Goal: Transaction & Acquisition: Purchase product/service

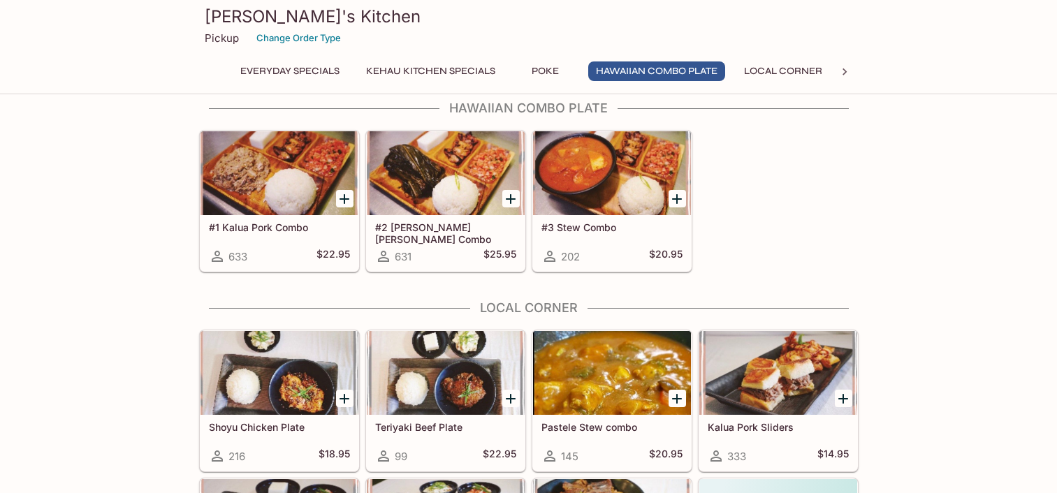
scroll to position [1121, 0]
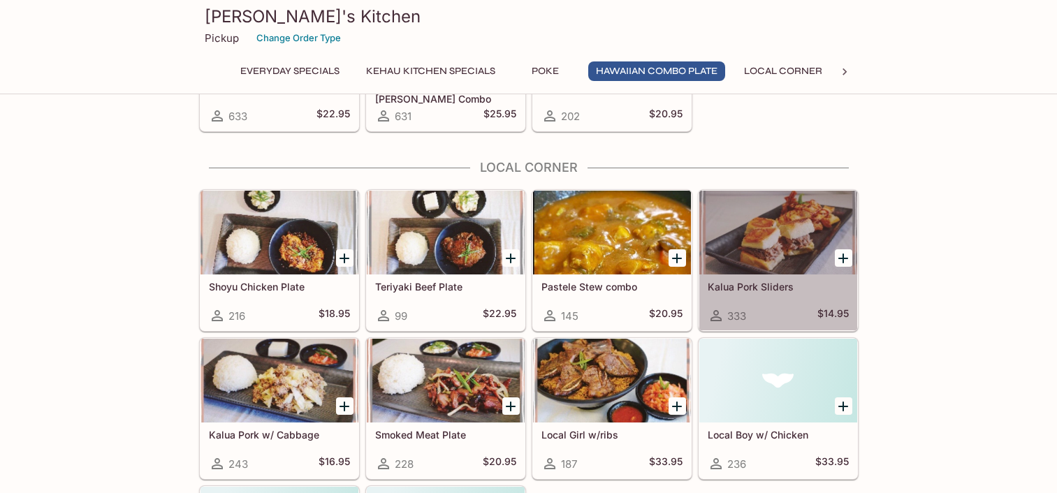
click at [794, 271] on div at bounding box center [778, 233] width 158 height 84
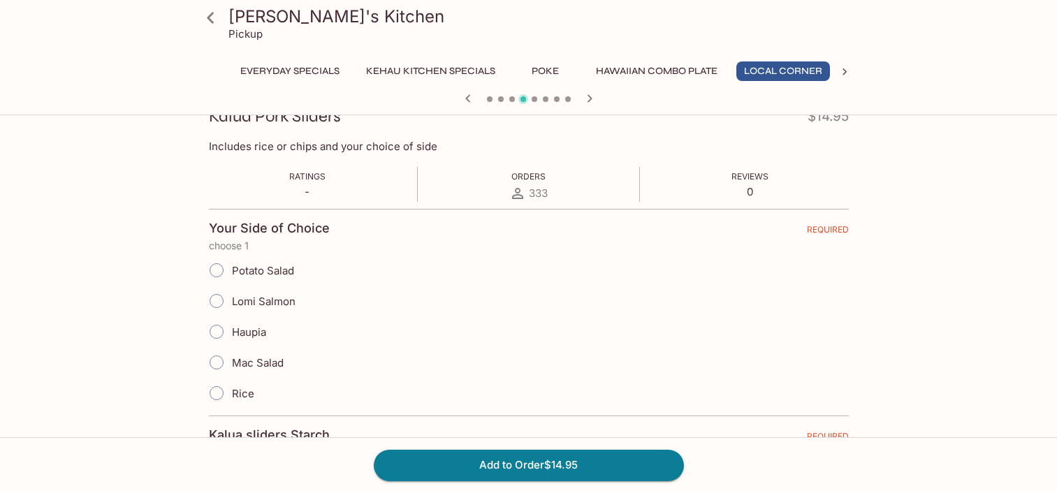
scroll to position [0, 3]
click at [227, 363] on input "Mac Salad" at bounding box center [216, 362] width 29 height 29
radio input "true"
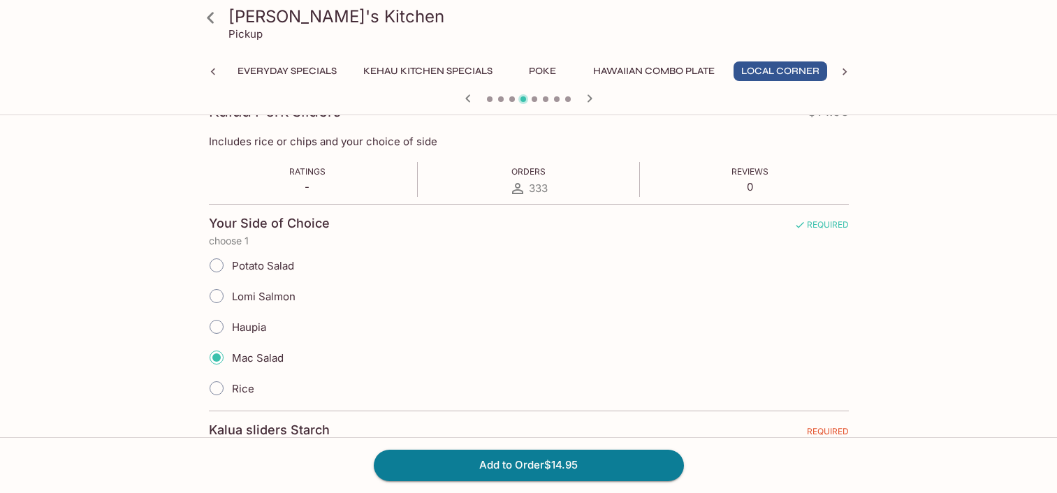
scroll to position [329, 0]
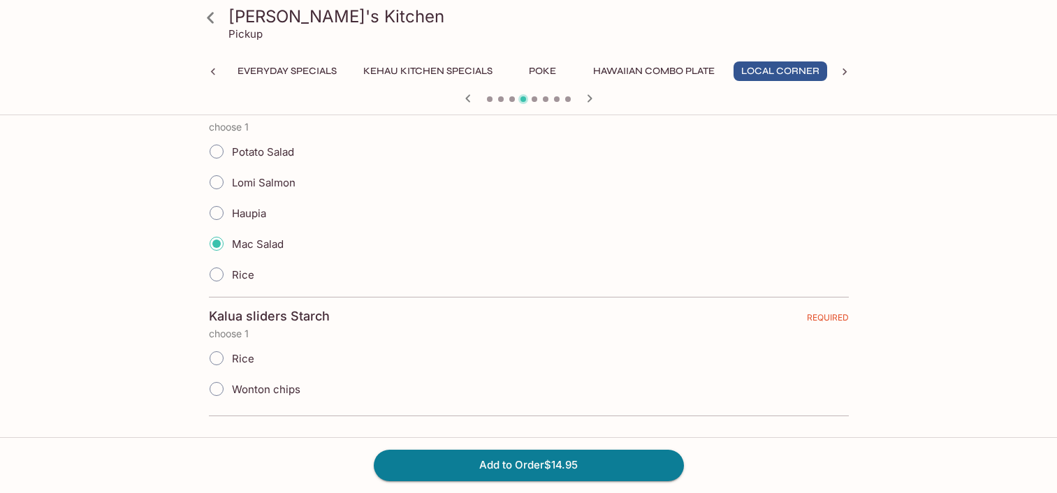
click at [271, 386] on span "Wonton chips" at bounding box center [266, 389] width 68 height 13
click at [231, 386] on input "Wonton chips" at bounding box center [216, 388] width 29 height 29
radio input "true"
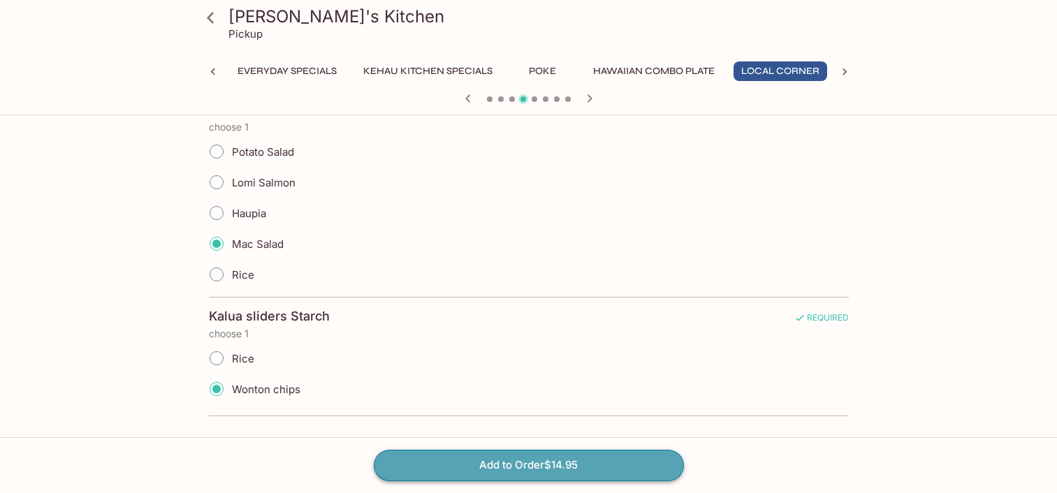
drag, startPoint x: 494, startPoint y: 460, endPoint x: 501, endPoint y: 458, distance: 7.1
click at [495, 460] on button "Add to Order $14.95" at bounding box center [529, 465] width 310 height 31
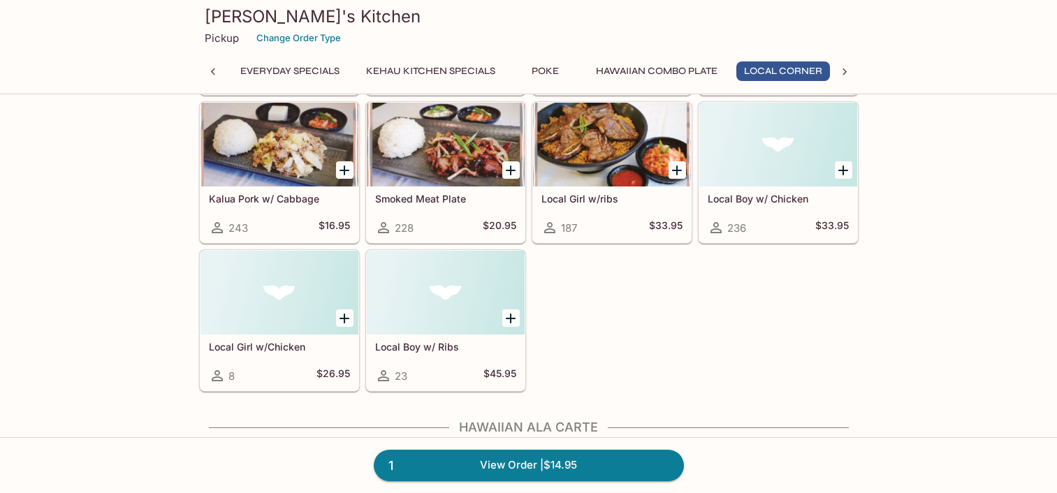
scroll to position [0, 3]
click at [547, 466] on link "1 View Order | $14.95" at bounding box center [529, 465] width 310 height 31
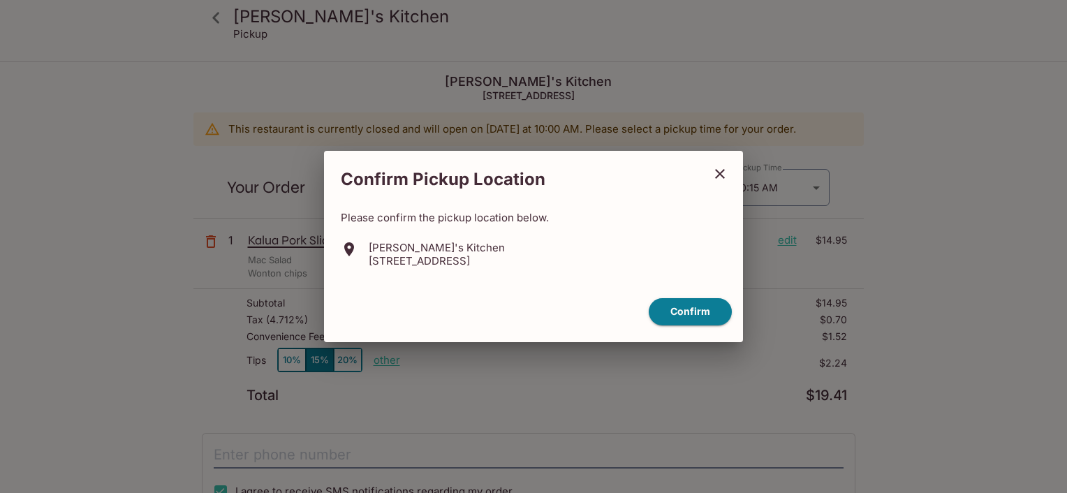
type input "[DATE]T20:15:00.000000Z"
click at [681, 316] on button "Confirm" at bounding box center [690, 311] width 83 height 27
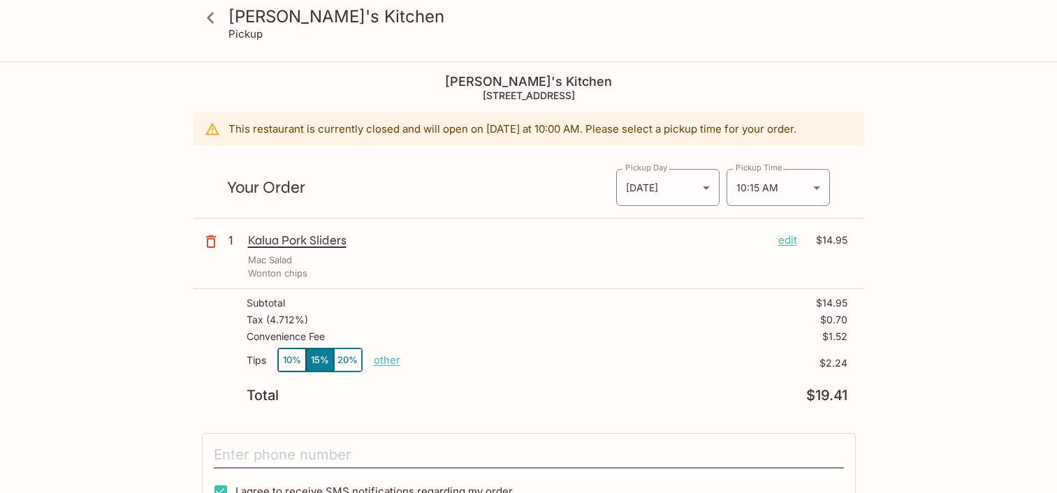
click at [388, 358] on p "other" at bounding box center [387, 359] width 27 height 13
drag, startPoint x: 467, startPoint y: 356, endPoint x: 521, endPoint y: 355, distance: 54.5
click at [521, 354] on div "Tips 10% 15% 20% Done 2.24 $2.24" at bounding box center [547, 368] width 601 height 41
type input "0.00"
click at [210, 20] on icon at bounding box center [210, 17] width 7 height 11
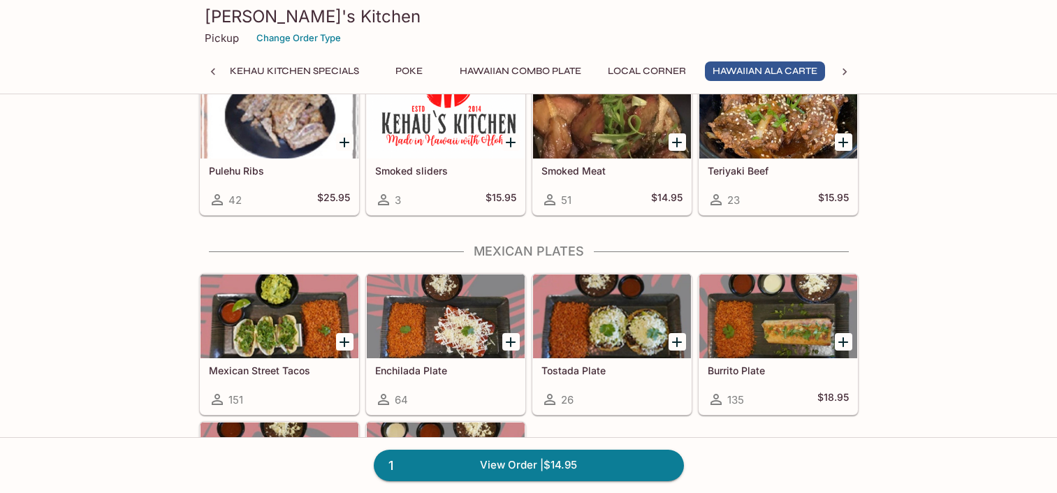
scroll to position [2032, 0]
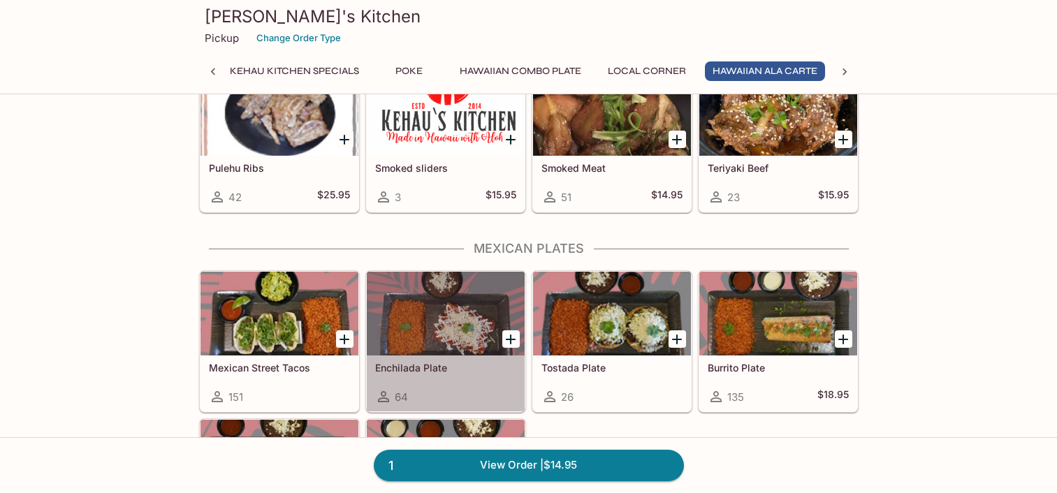
click at [438, 366] on h5 "Enchilada Plate" at bounding box center [445, 368] width 141 height 12
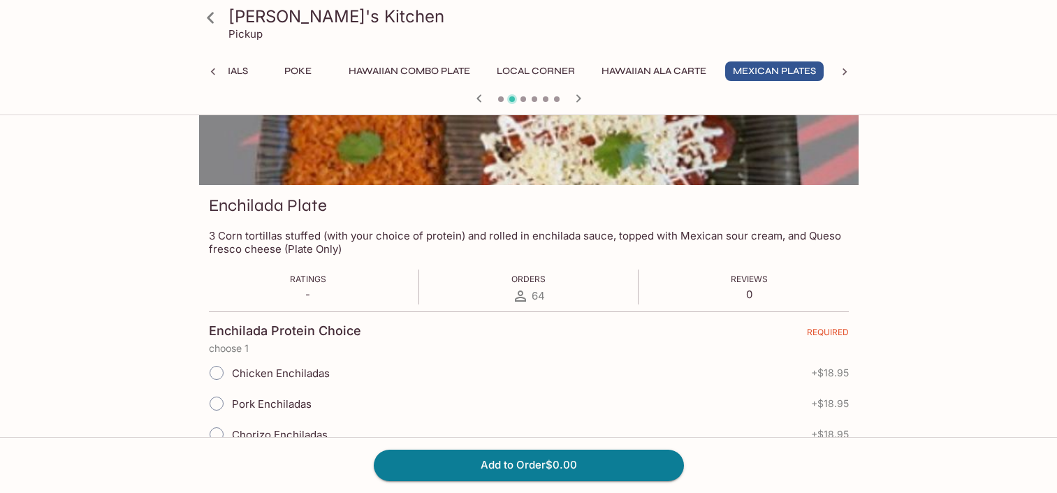
scroll to position [282, 0]
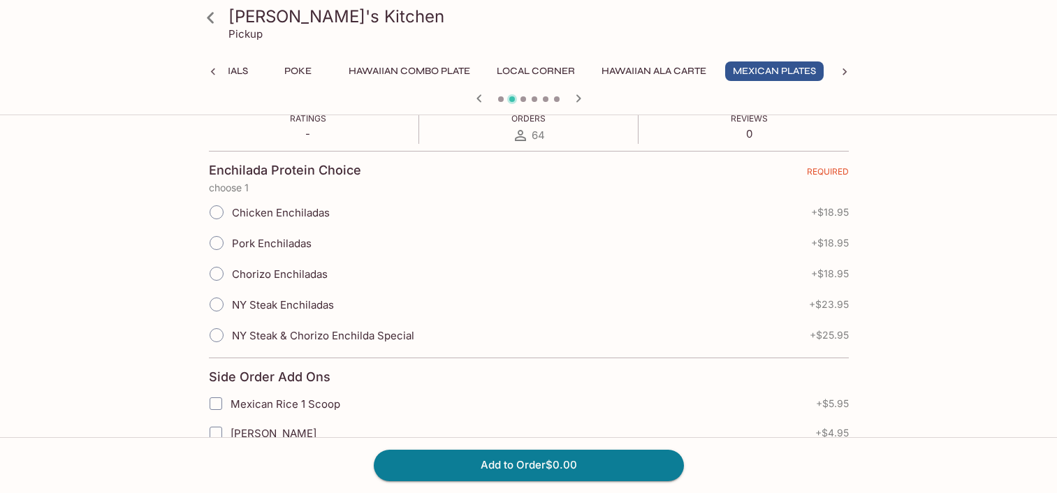
click at [224, 207] on input "Chicken Enchiladas" at bounding box center [216, 212] width 29 height 29
radio input "true"
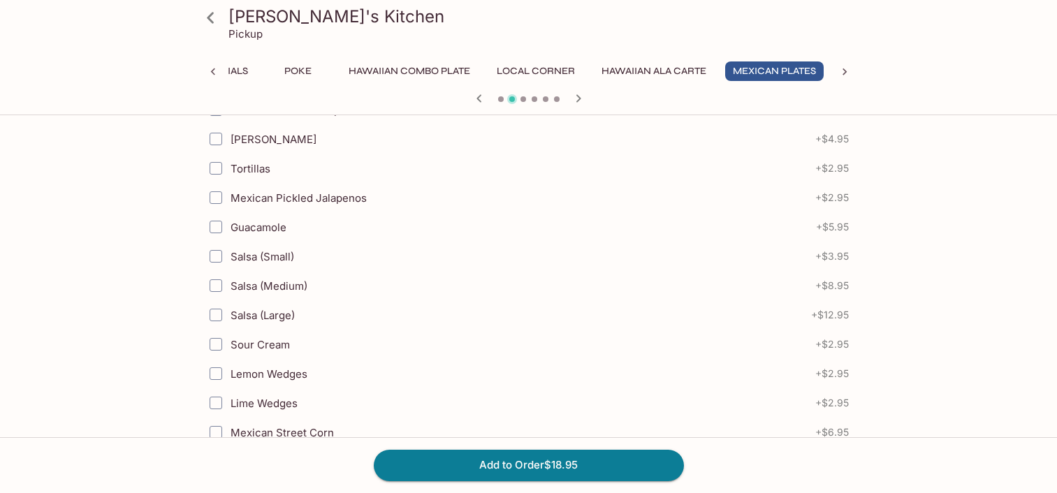
scroll to position [618, 0]
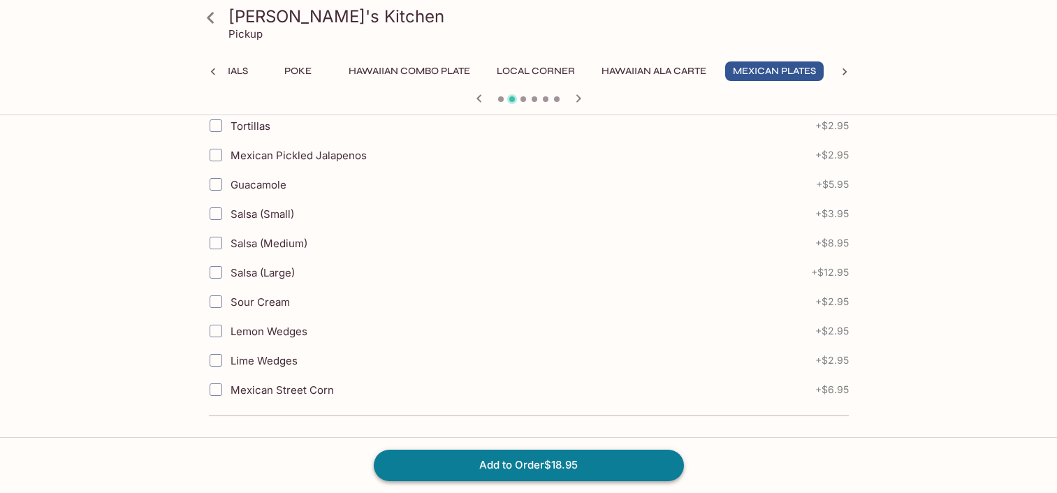
click at [560, 457] on button "Add to Order $18.95" at bounding box center [529, 465] width 310 height 31
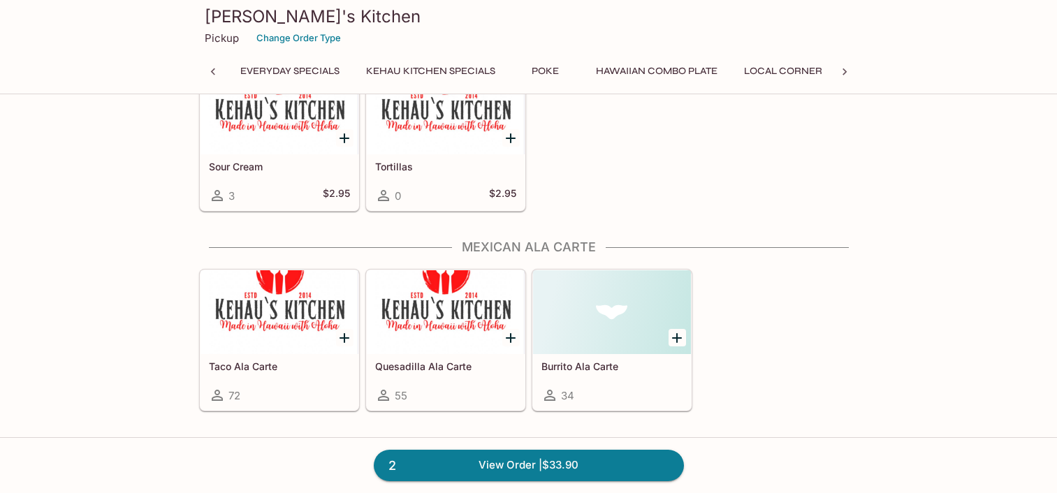
scroll to position [0, 351]
click at [529, 464] on link "2 View Order | $33.90" at bounding box center [529, 465] width 310 height 31
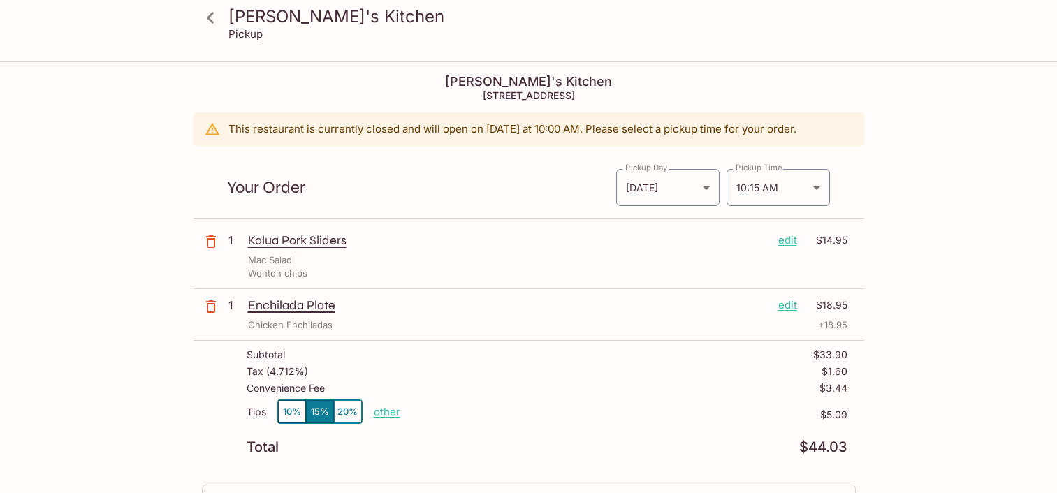
click at [215, 246] on icon "button" at bounding box center [211, 241] width 17 height 17
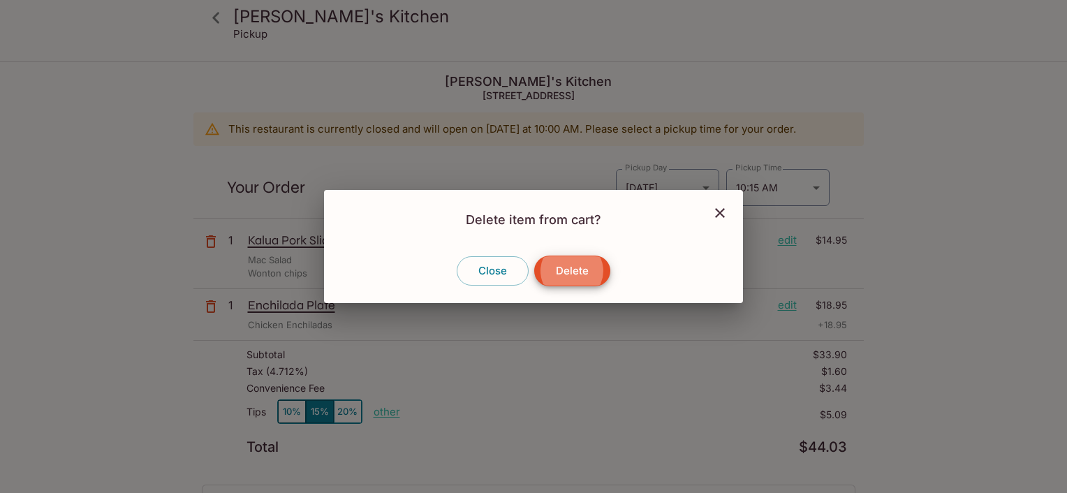
click at [564, 276] on button "Delete" at bounding box center [572, 271] width 76 height 31
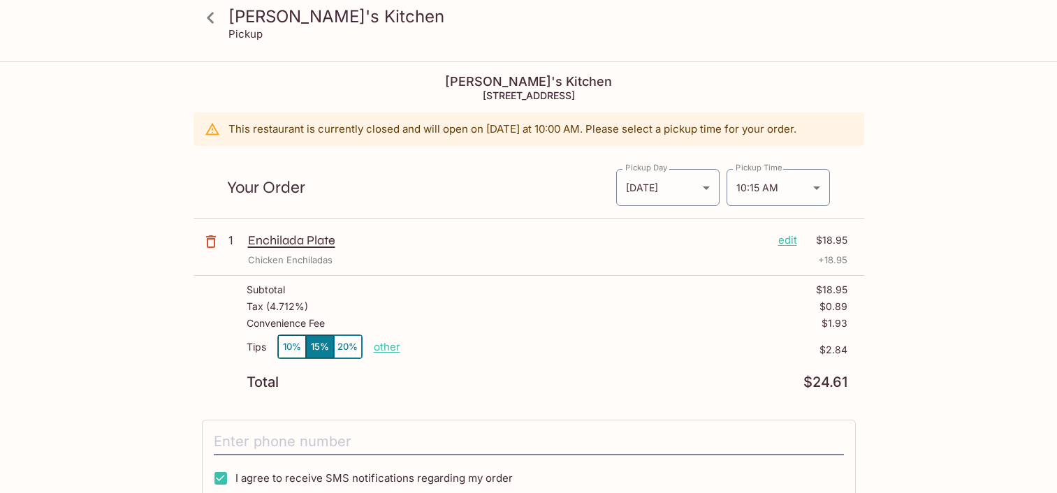
click at [219, 24] on icon at bounding box center [210, 18] width 24 height 24
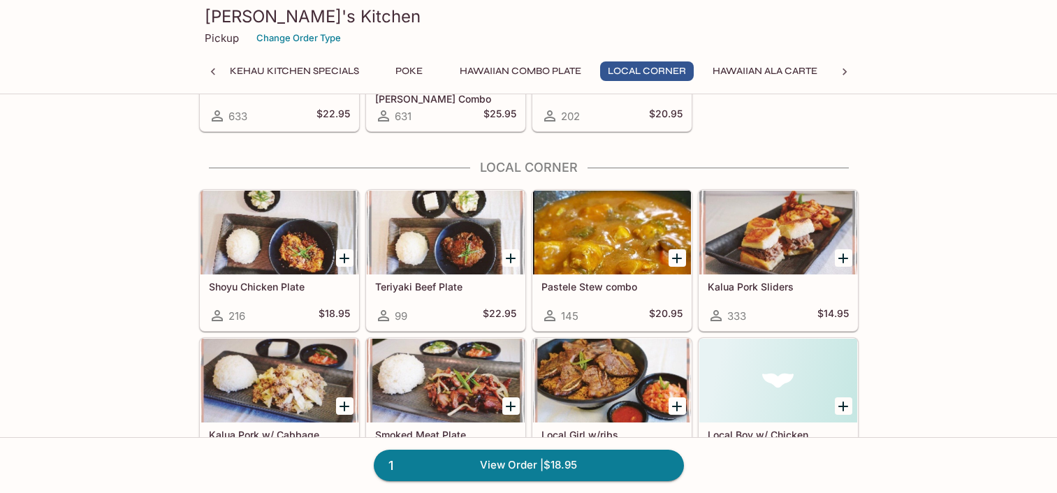
scroll to position [1262, 0]
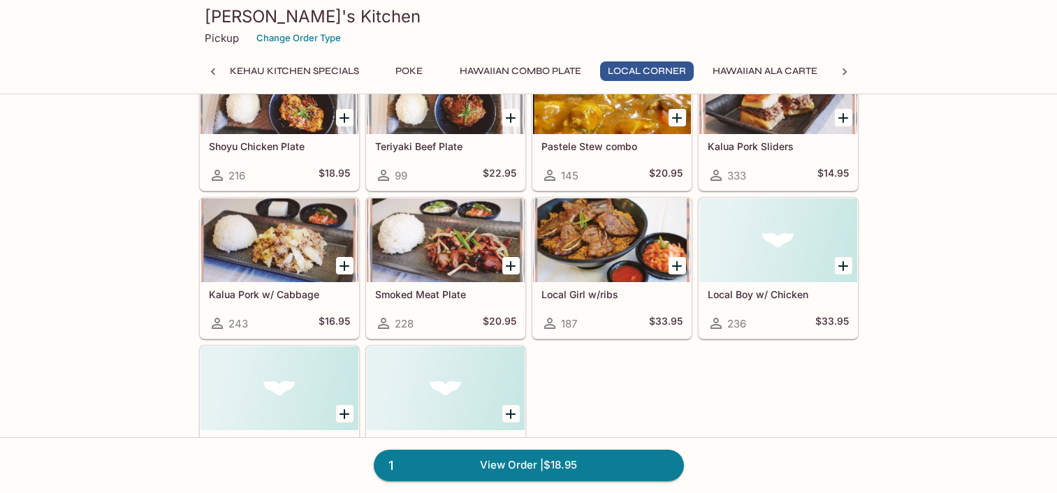
click at [256, 242] on div at bounding box center [280, 240] width 158 height 84
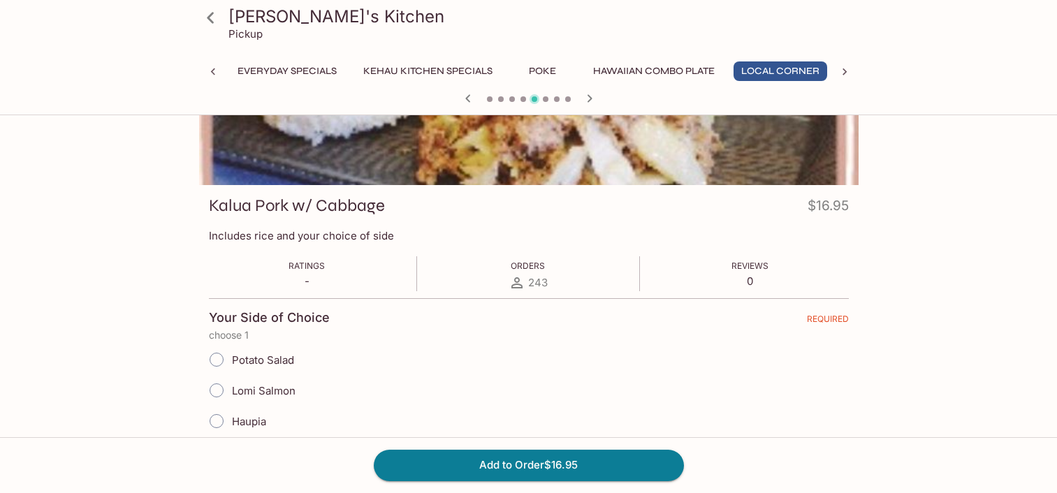
scroll to position [262, 0]
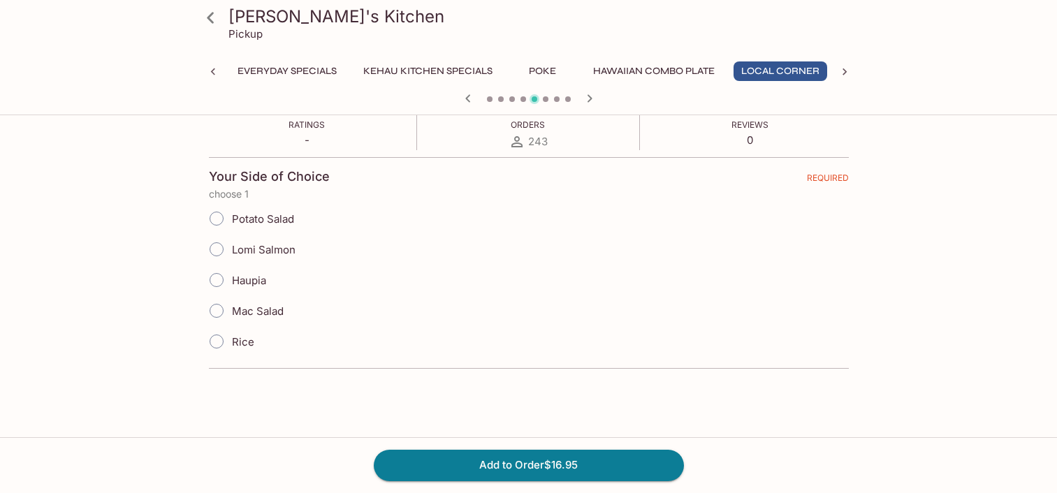
click at [240, 342] on span "Rice" at bounding box center [243, 341] width 22 height 13
click at [231, 342] on input "Rice" at bounding box center [216, 341] width 29 height 29
radio input "true"
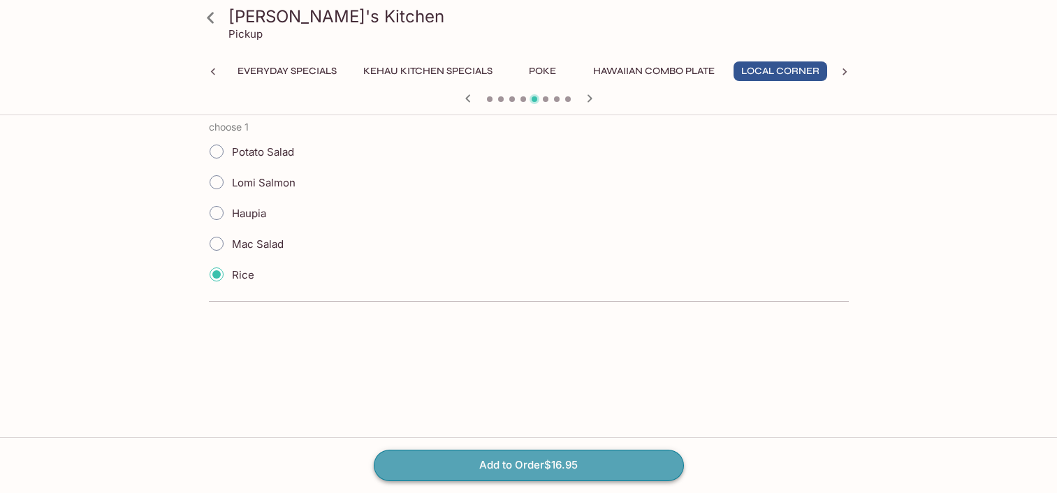
click at [441, 459] on button "Add to Order $16.95" at bounding box center [529, 465] width 310 height 31
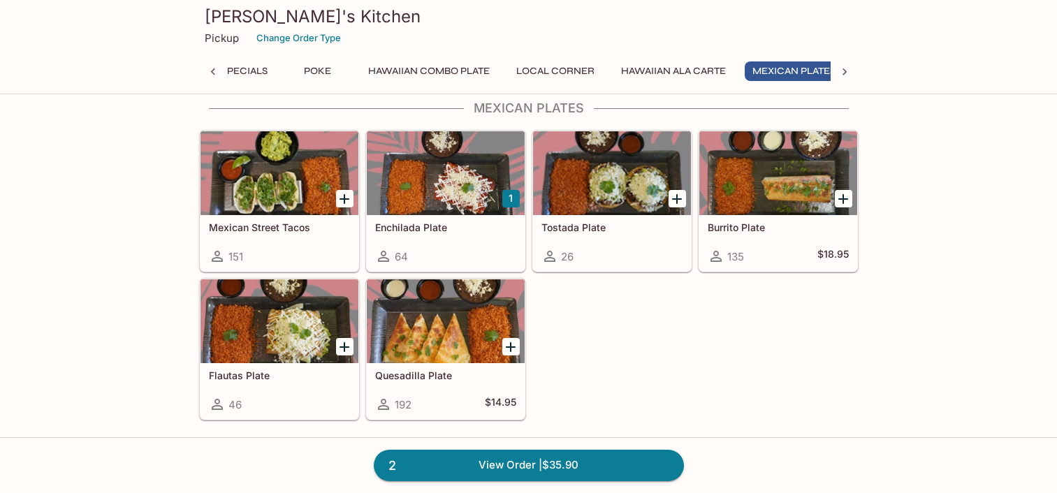
scroll to position [0, 247]
click at [752, 219] on div "Burrito Plate 135 $18.95" at bounding box center [778, 243] width 158 height 56
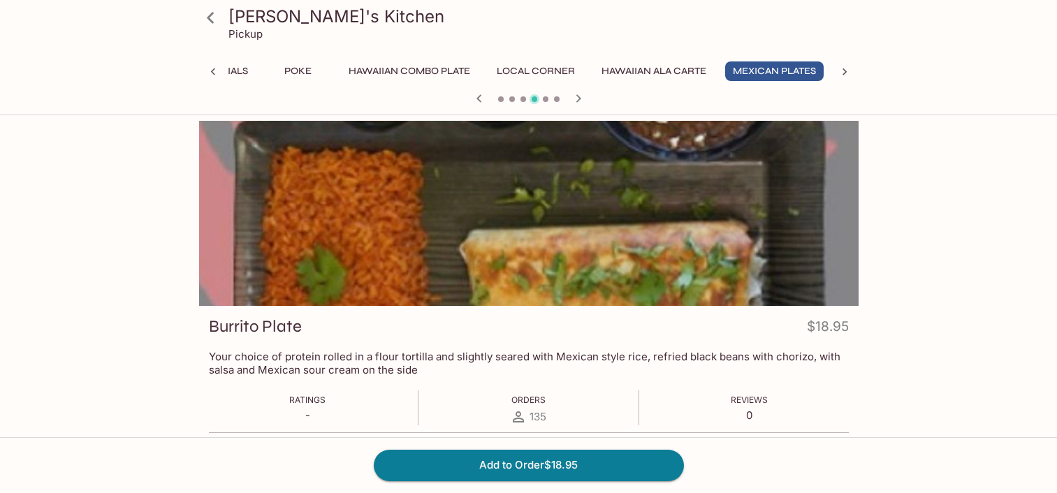
scroll to position [211, 0]
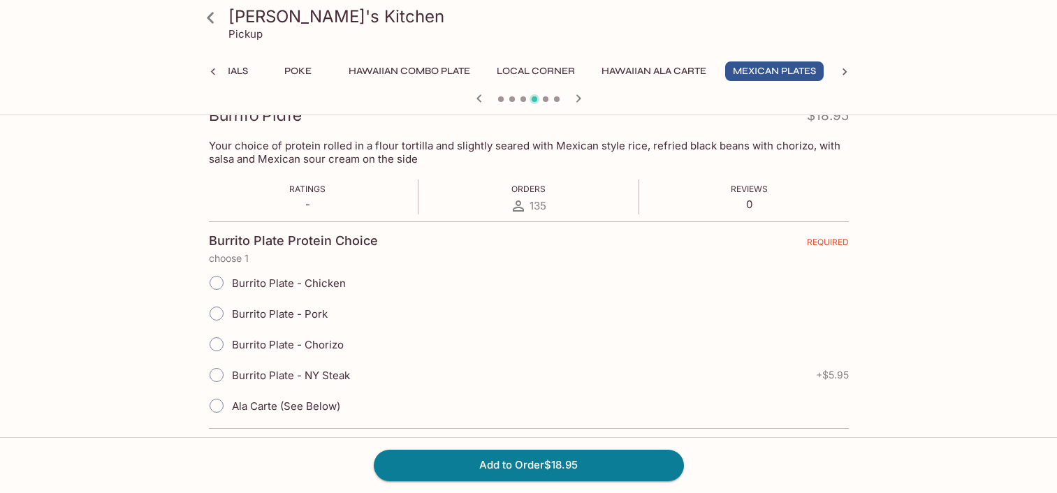
click at [272, 279] on span "Burrito Plate - Chicken" at bounding box center [289, 283] width 114 height 13
click at [231, 279] on input "Burrito Plate - Chicken" at bounding box center [216, 282] width 29 height 29
radio input "true"
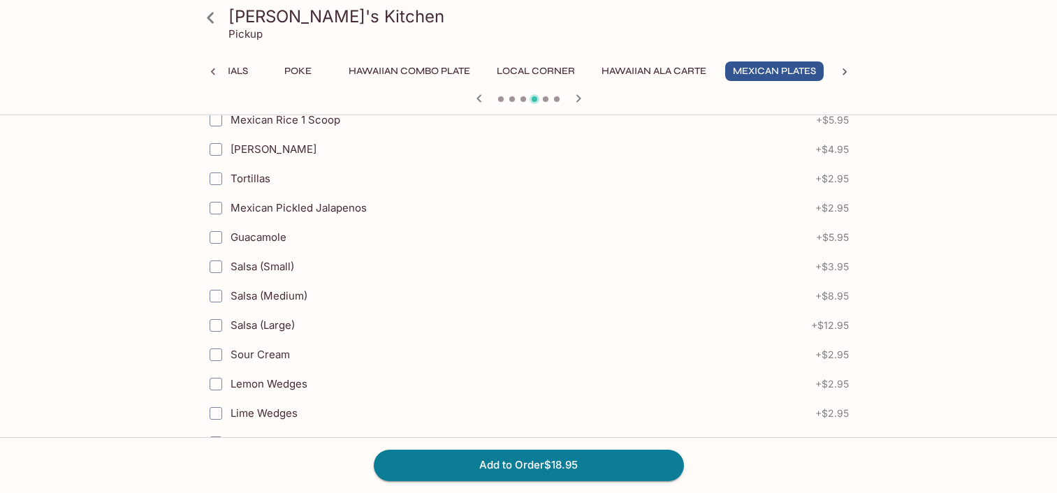
scroll to position [493, 0]
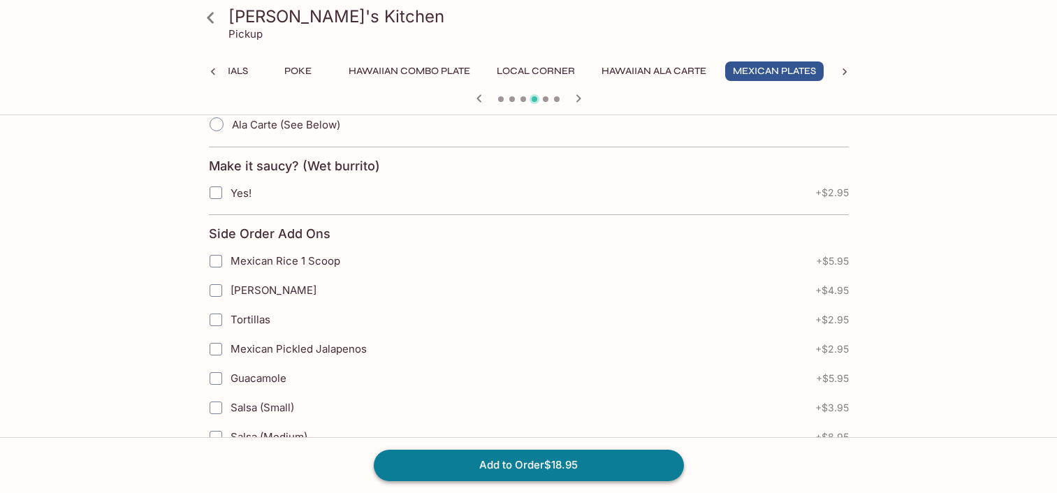
click at [564, 458] on button "Add to Order $18.95" at bounding box center [529, 465] width 310 height 31
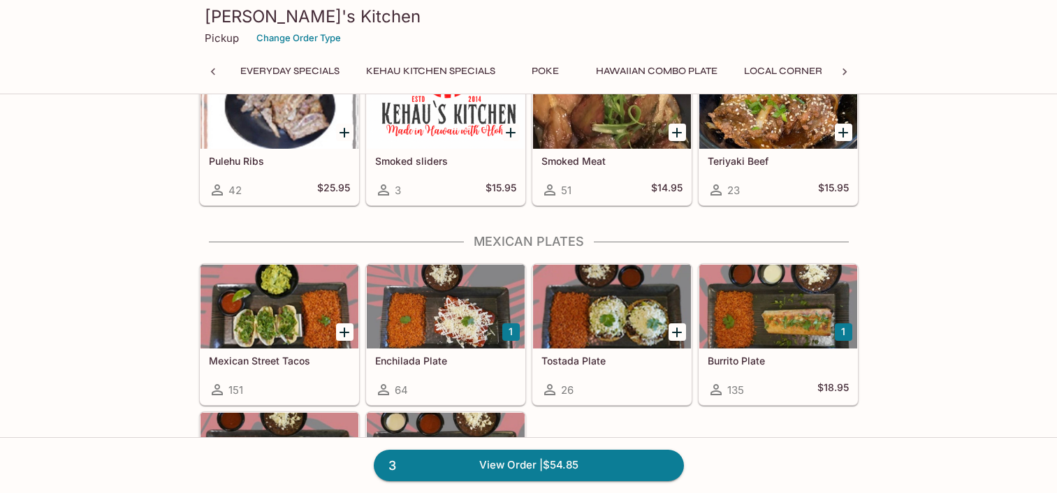
scroll to position [0, 136]
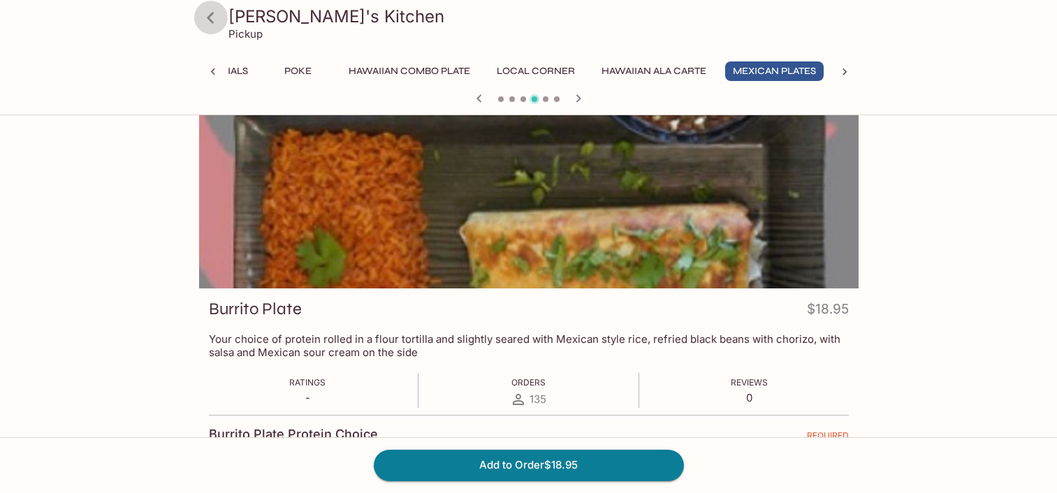
click at [217, 13] on icon at bounding box center [210, 18] width 24 height 24
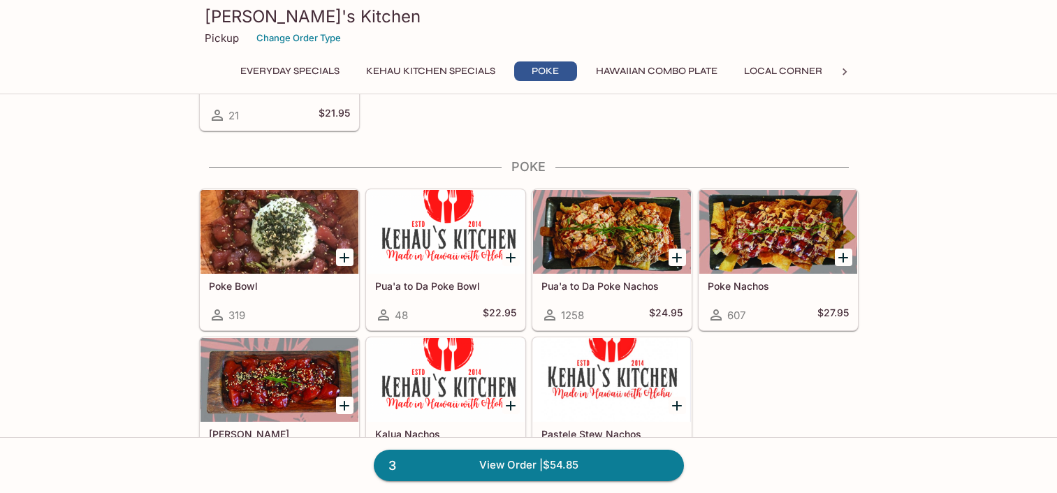
scroll to position [631, 0]
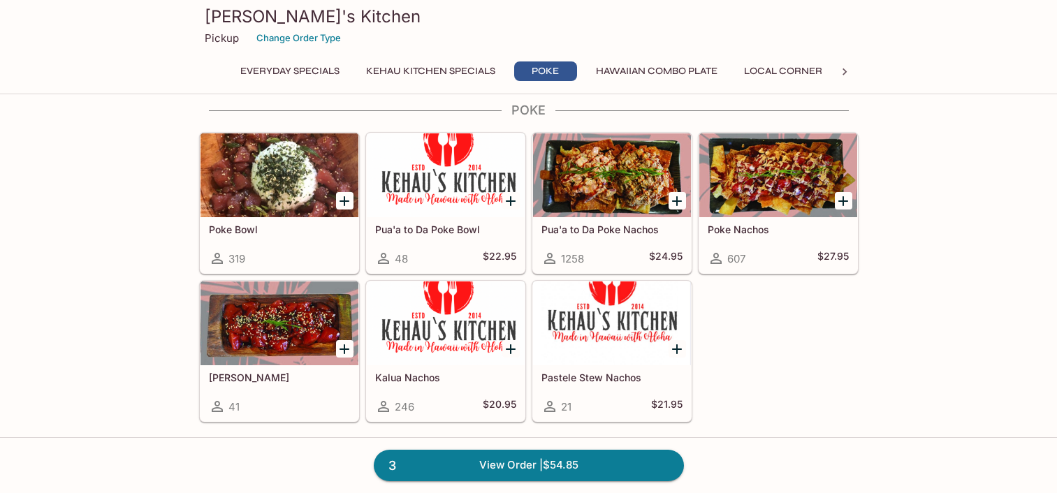
click at [631, 182] on div at bounding box center [612, 175] width 158 height 84
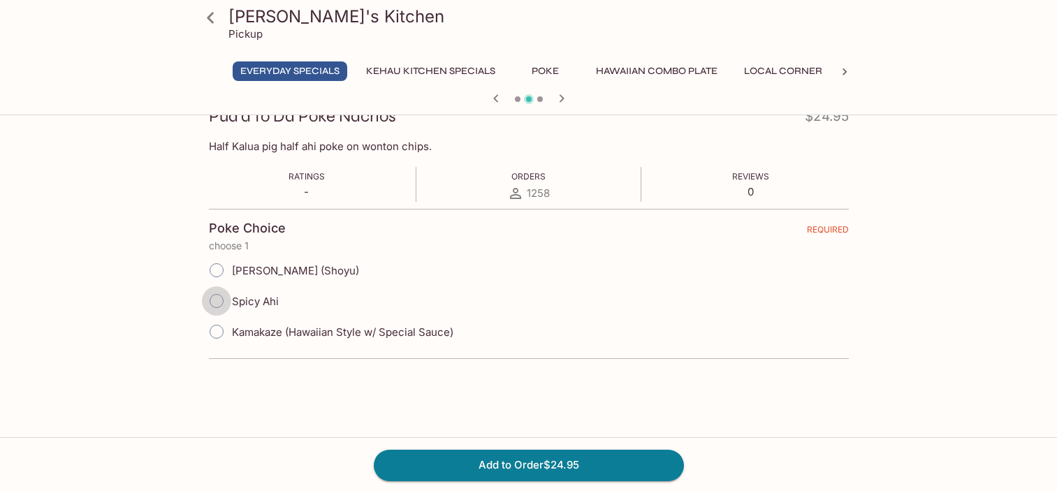
click at [228, 301] on input "Spicy Ahi" at bounding box center [216, 300] width 29 height 29
radio input "true"
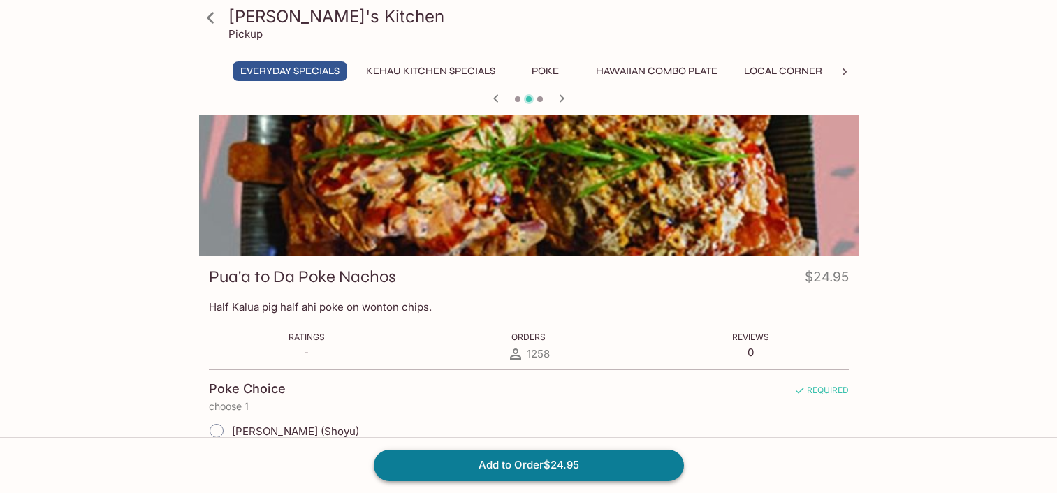
scroll to position [74, 0]
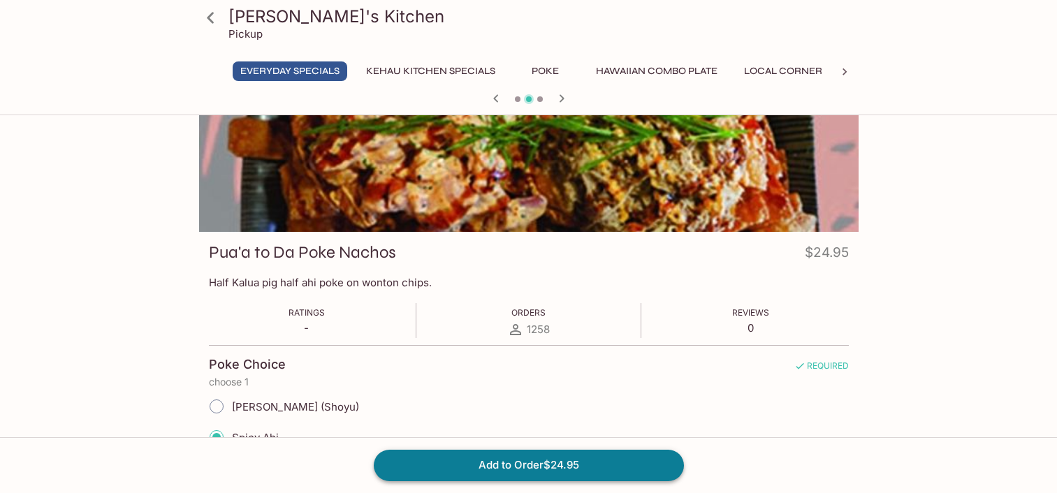
click at [528, 451] on button "Add to Order $24.95" at bounding box center [529, 465] width 310 height 31
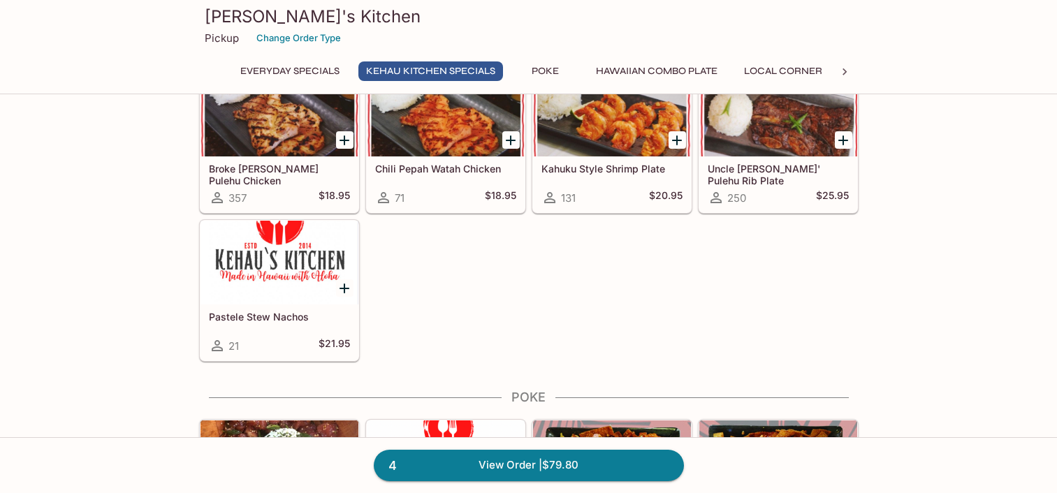
scroll to position [560, 0]
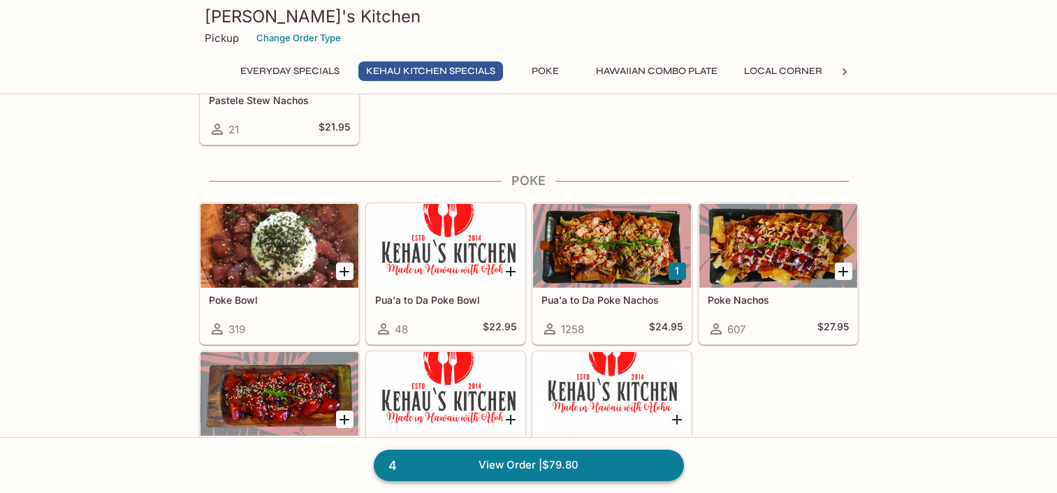
click at [599, 464] on link "4 View Order | $79.80" at bounding box center [529, 465] width 310 height 31
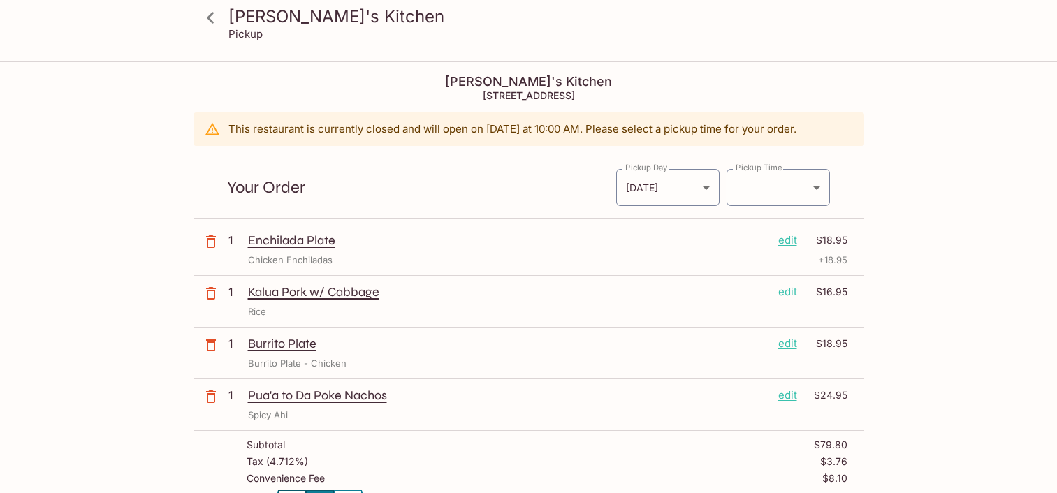
type input "[DATE]T20:15:00.000000Z"
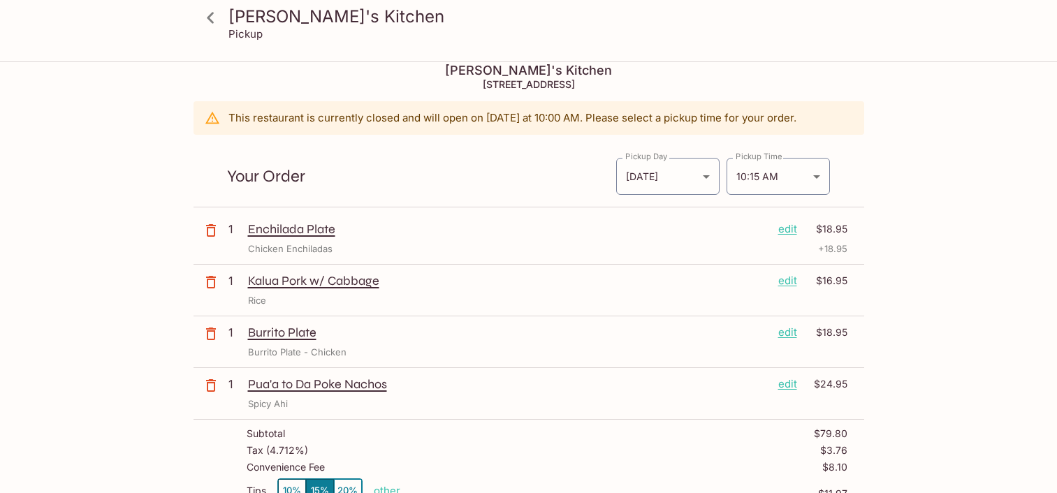
scroll to position [211, 0]
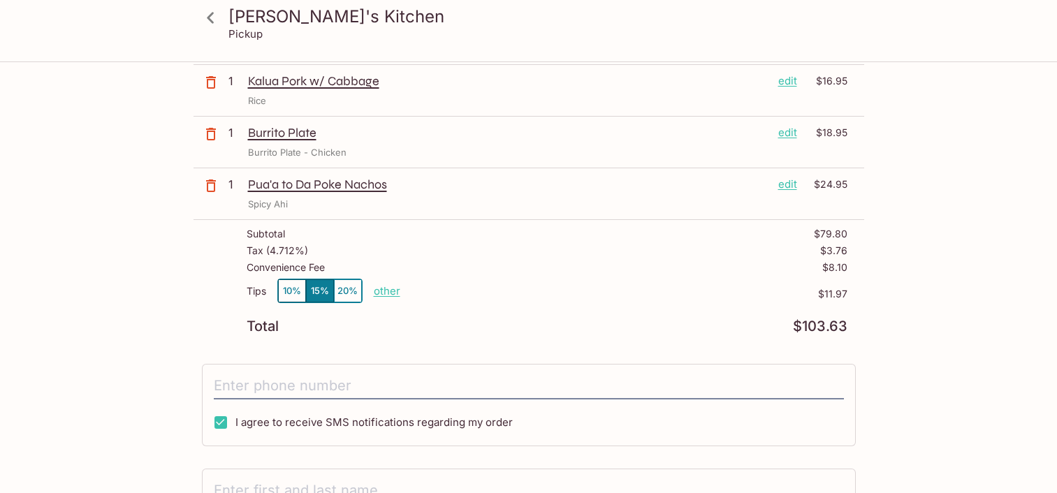
click at [381, 290] on p "other" at bounding box center [387, 290] width 27 height 13
drag, startPoint x: 475, startPoint y: 289, endPoint x: 513, endPoint y: 291, distance: 37.8
click at [513, 290] on div "Tips 10% 15% 20% Done 11.97 $11.97" at bounding box center [547, 299] width 601 height 41
type input "0.00"
click at [724, 254] on div "Tax ( 4.712% ) $3.76" at bounding box center [547, 253] width 601 height 17
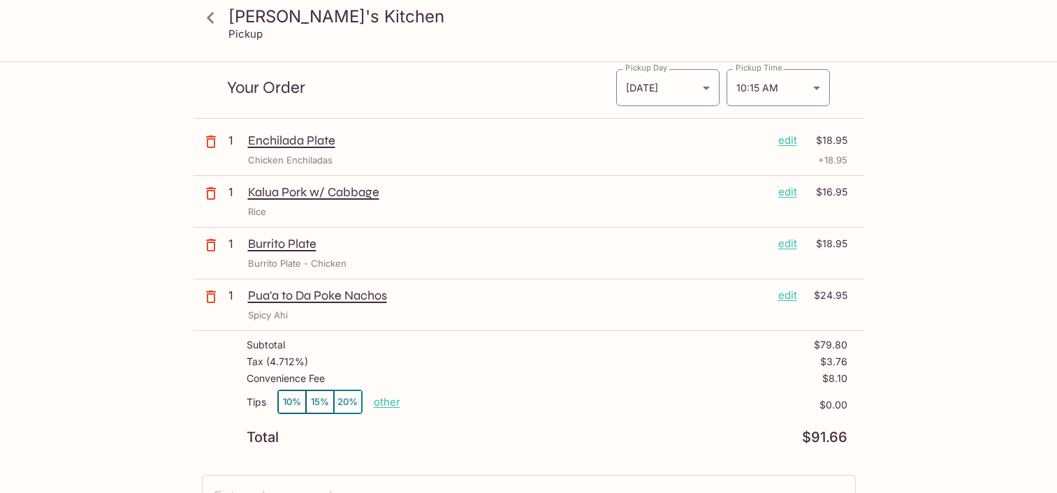
scroll to position [0, 0]
